Goal: Task Accomplishment & Management: Manage account settings

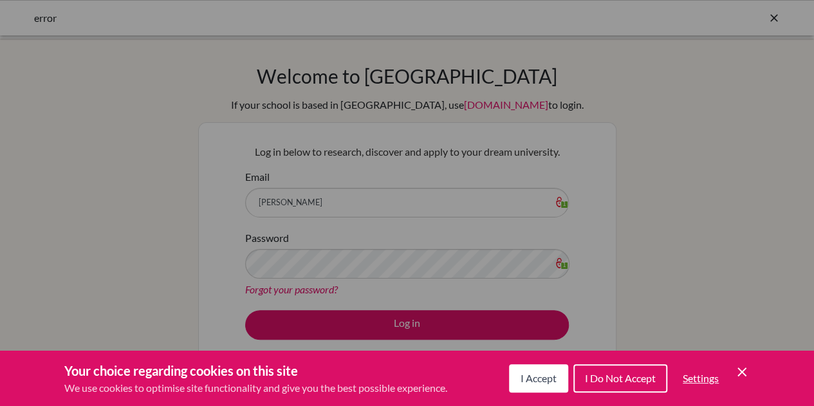
type input "[PERSON_NAME][EMAIL_ADDRESS][PERSON_NAME][DOMAIN_NAME]"
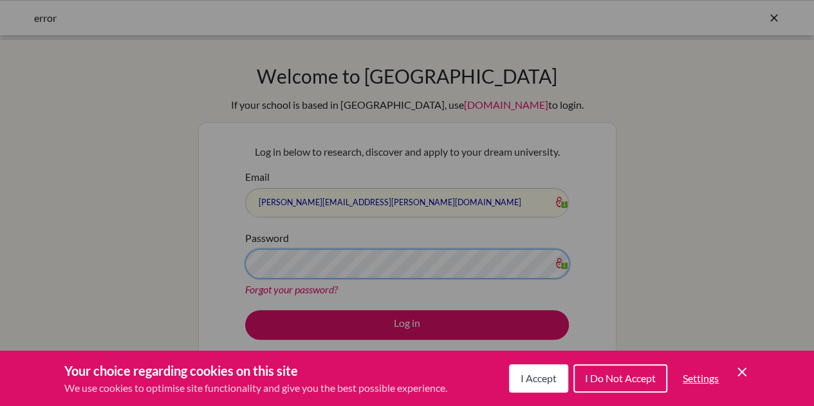
click at [526, 373] on span "I Accept" at bounding box center [539, 378] width 36 height 12
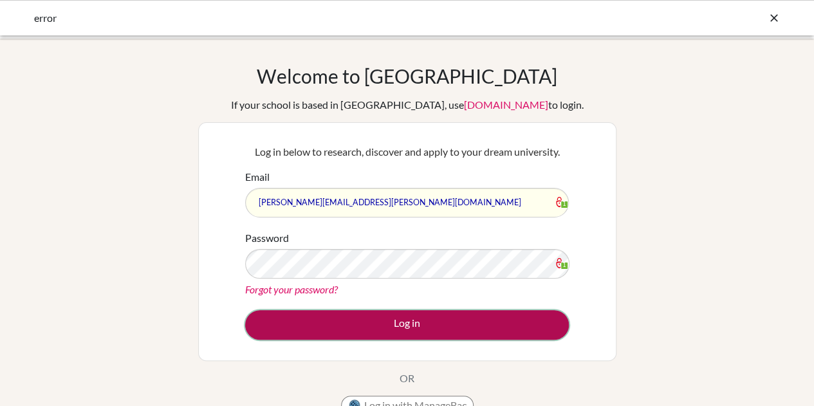
click at [452, 336] on button "Log in" at bounding box center [407, 325] width 324 height 30
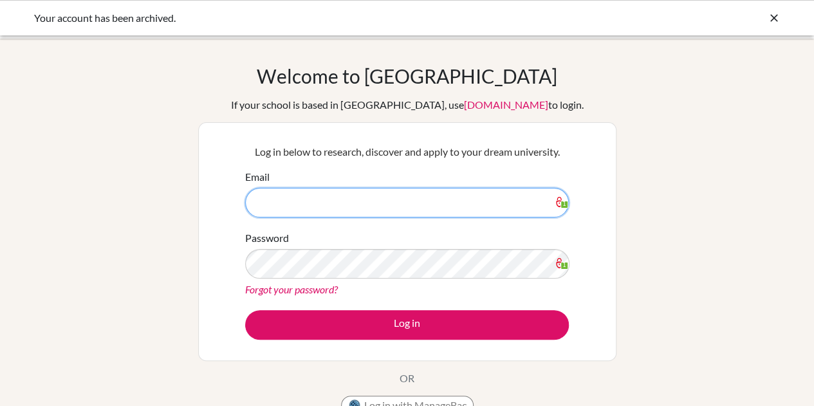
type input "[PERSON_NAME][EMAIL_ADDRESS][PERSON_NAME][DOMAIN_NAME]"
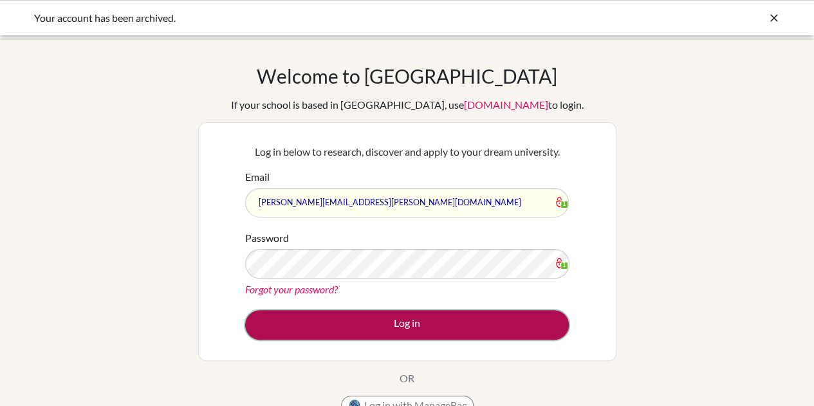
click at [350, 332] on button "Log in" at bounding box center [407, 325] width 324 height 30
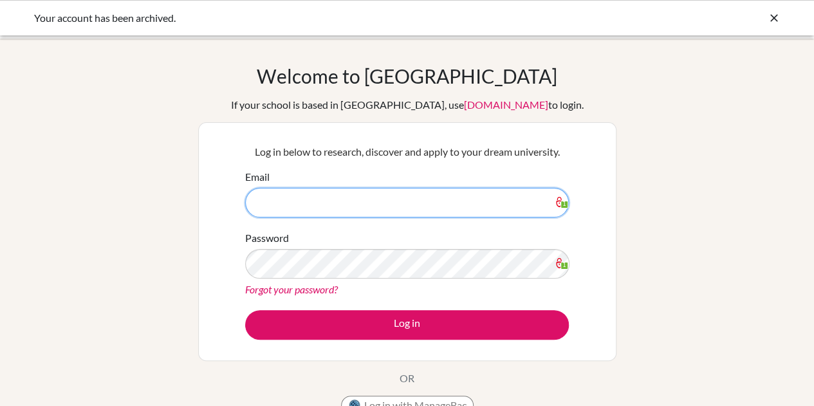
type input "[PERSON_NAME][EMAIL_ADDRESS][PERSON_NAME][DOMAIN_NAME]"
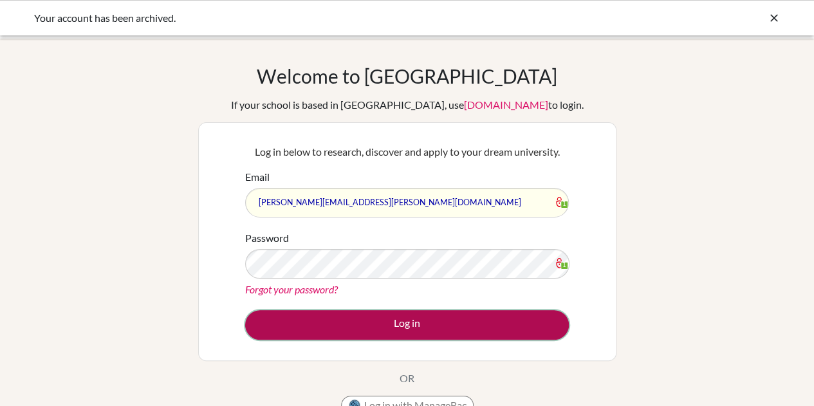
click at [338, 322] on button "Log in" at bounding box center [407, 325] width 324 height 30
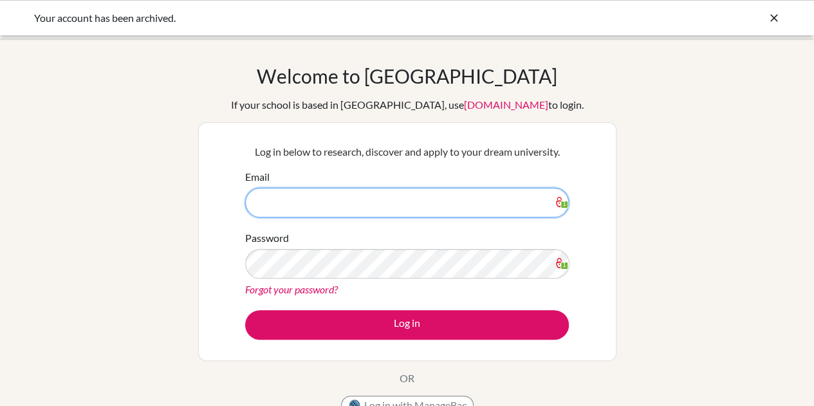
type input "[PERSON_NAME][EMAIL_ADDRESS][PERSON_NAME][DOMAIN_NAME]"
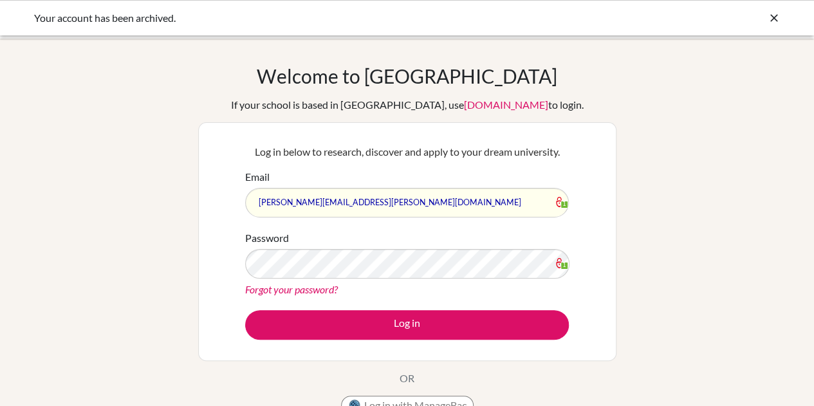
click at [559, 265] on icon at bounding box center [561, 263] width 10 height 10
click at [149, 200] on div "Welcome to BridgeU If your school is based in China, use app.bridge-u.com.cn to…" at bounding box center [407, 274] width 814 height 421
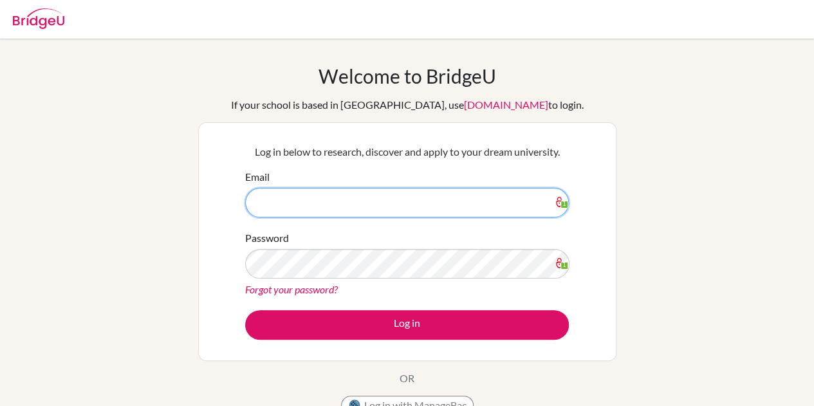
type input "[PERSON_NAME][EMAIL_ADDRESS][PERSON_NAME][DOMAIN_NAME]"
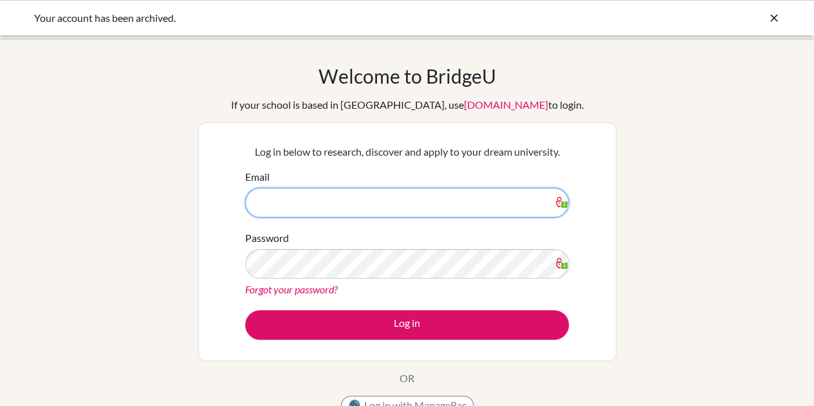
type input "[PERSON_NAME][EMAIL_ADDRESS][PERSON_NAME][DOMAIN_NAME]"
